Goal: Task Accomplishment & Management: Manage account settings

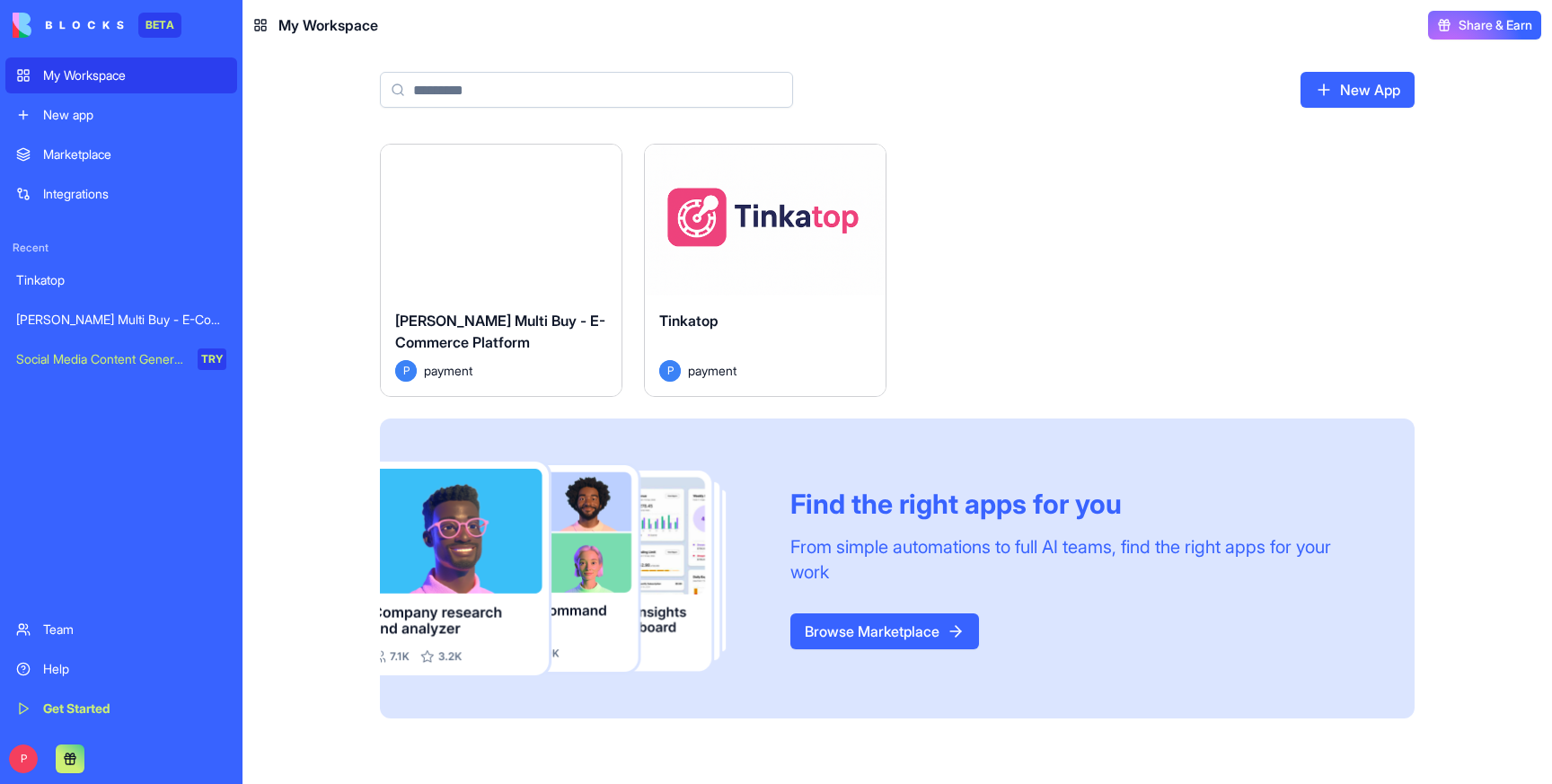
click at [178, 659] on link "Help" at bounding box center [121, 668] width 231 height 36
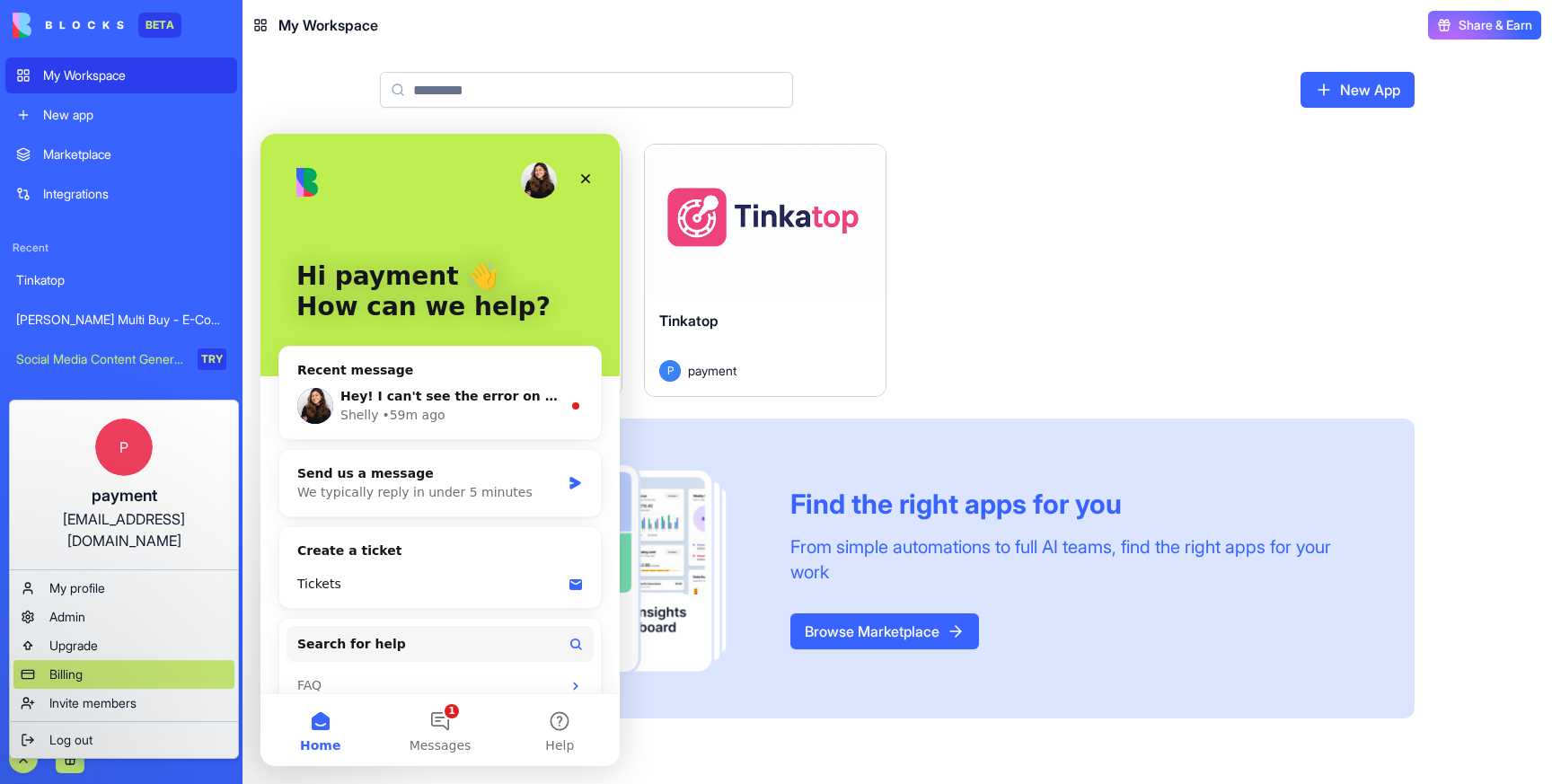
click at [79, 665] on span "Billing" at bounding box center [66, 674] width 33 height 18
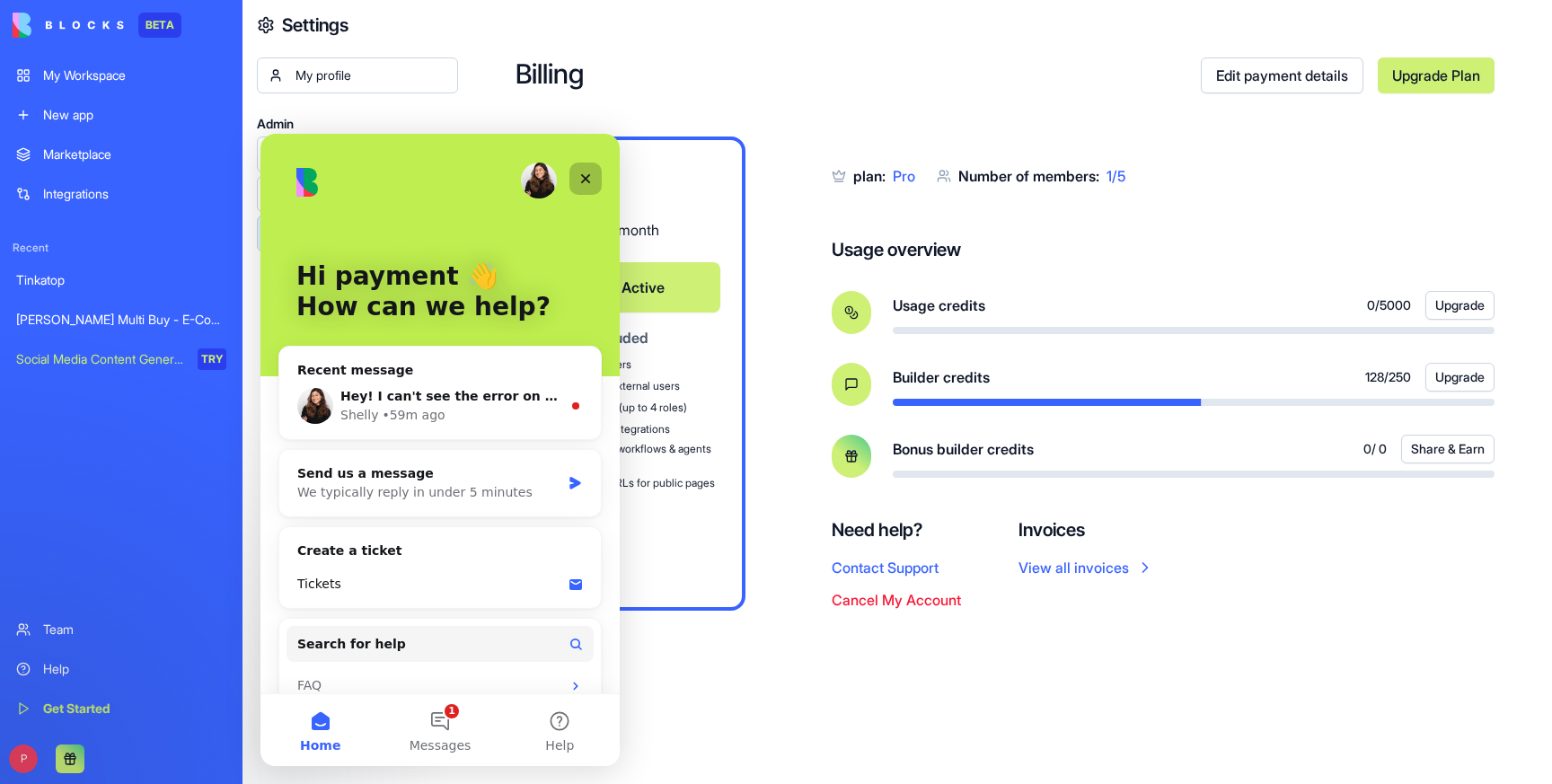
click at [590, 172] on icon "Close" at bounding box center [585, 178] width 15 height 15
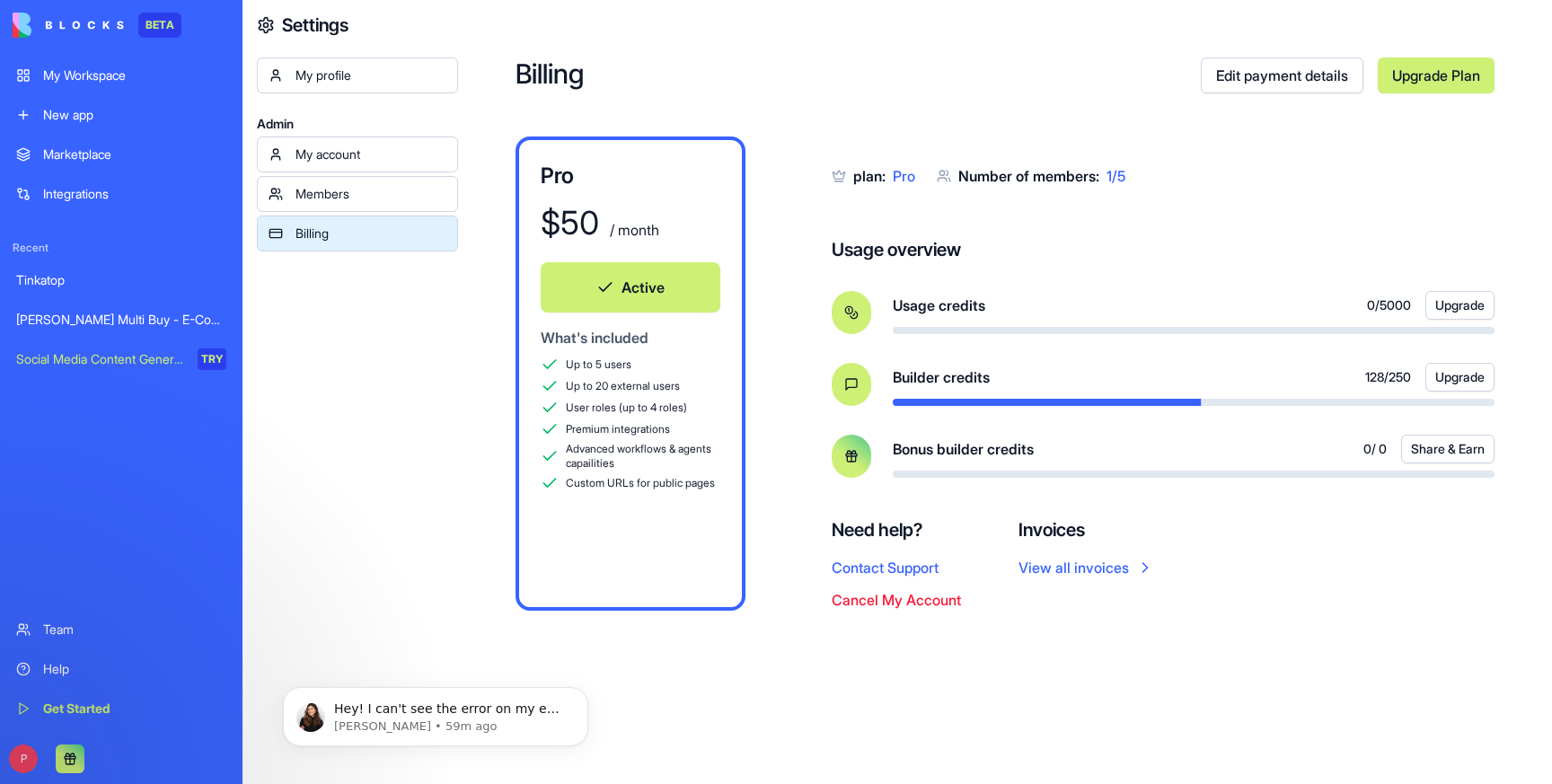
click at [753, 55] on div "Billing Edit payment details Upgrade Plan Pro $ 50 / month Active What's includ…" at bounding box center [1005, 392] width 1094 height 784
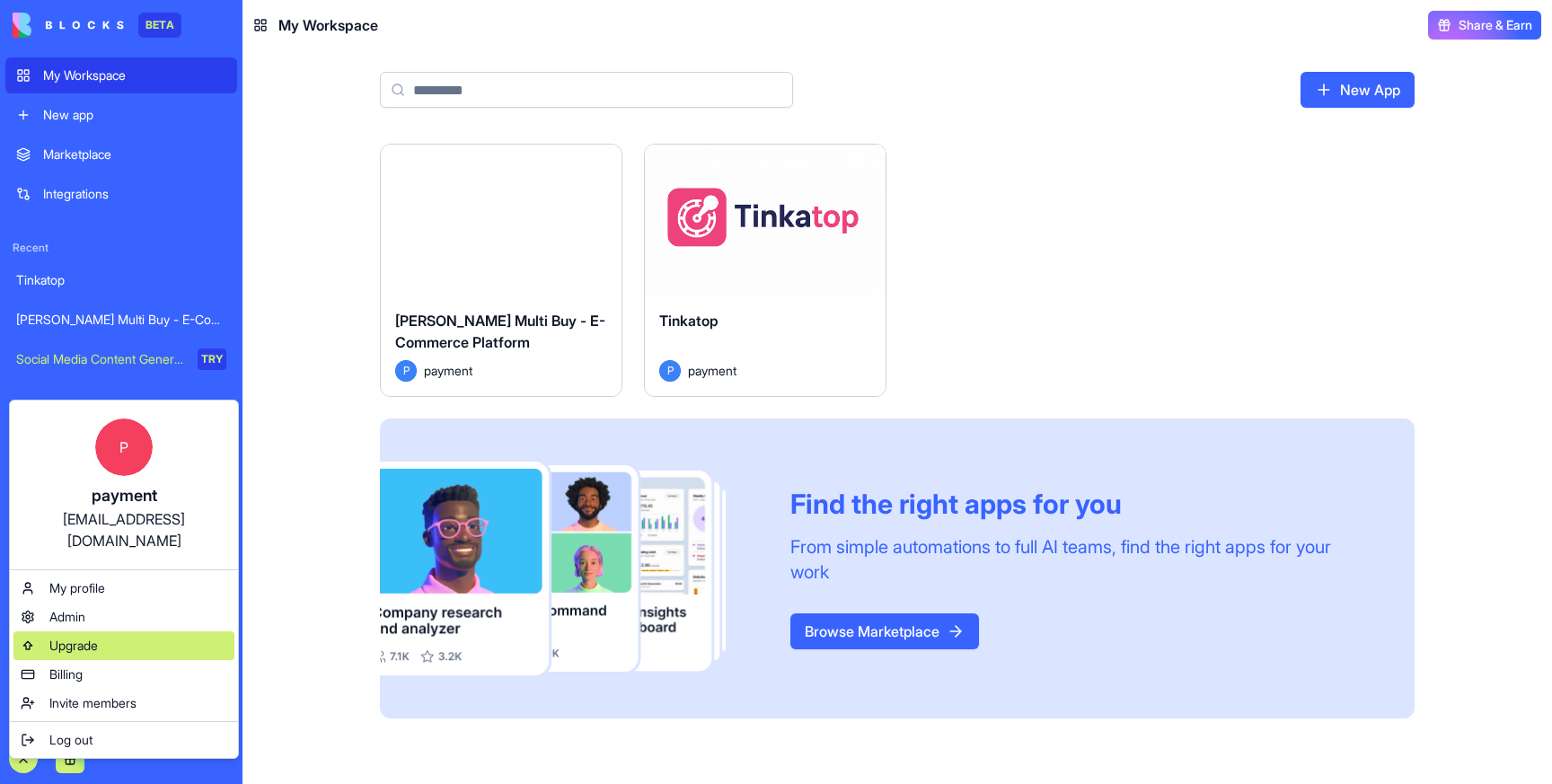
click at [65, 636] on span "Upgrade" at bounding box center [73, 645] width 48 height 18
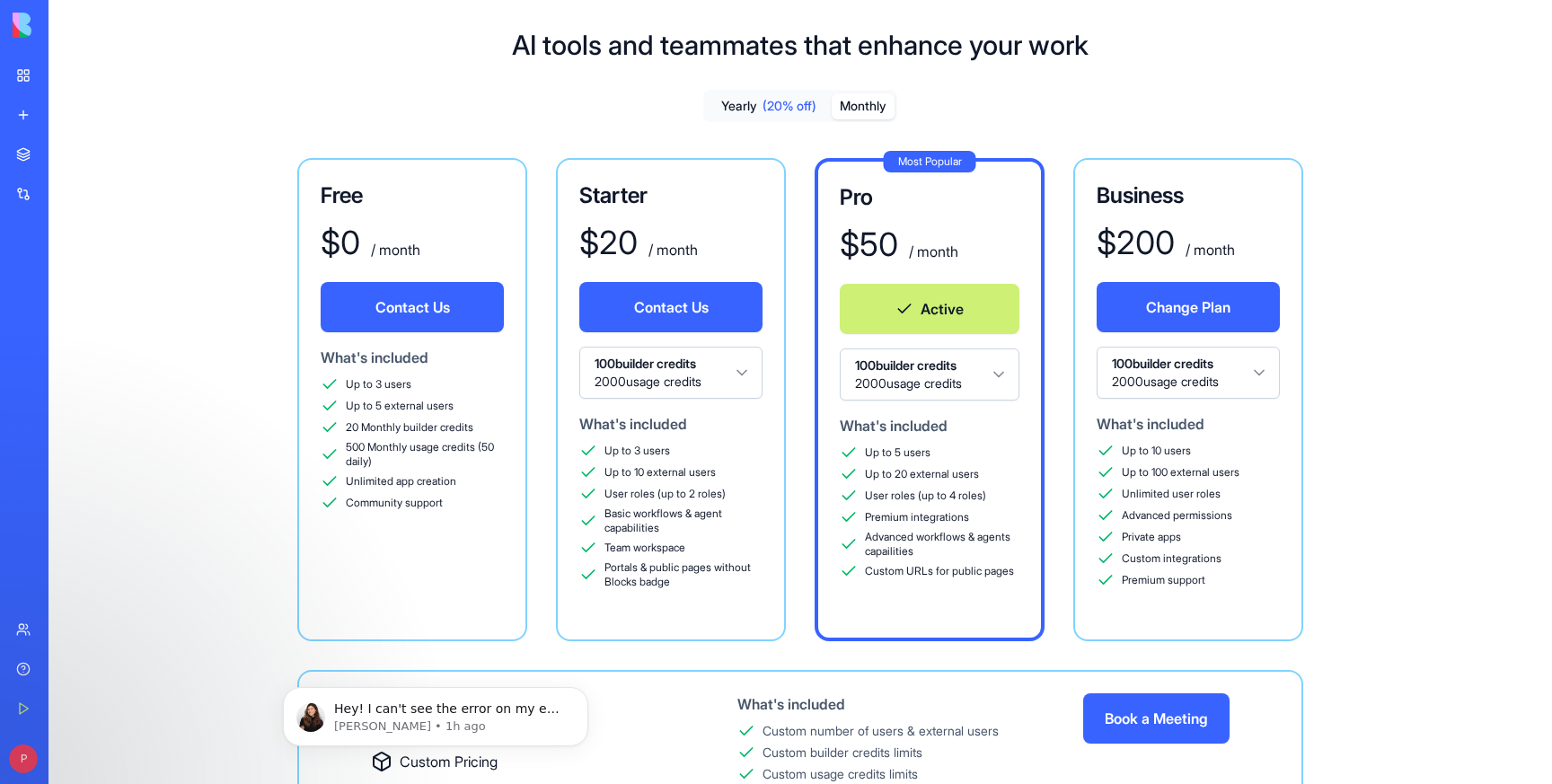
click at [924, 377] on html "BETA My Workspace New app Marketplace Integrations Recent Tinkatop Rene Multi B…" at bounding box center [776, 392] width 1552 height 784
click at [925, 362] on html "BETA My Workspace New app Marketplace Integrations Recent Tinkatop Rene Multi B…" at bounding box center [776, 392] width 1552 height 784
click at [938, 375] on html "BETA My Workspace New app Marketplace Integrations Recent Tinkatop Rene Multi B…" at bounding box center [776, 392] width 1552 height 784
click at [913, 380] on html "BETA My Workspace New app Marketplace Integrations Recent Tinkatop Rene Multi B…" at bounding box center [776, 392] width 1552 height 784
